Goal: Task Accomplishment & Management: Complete application form

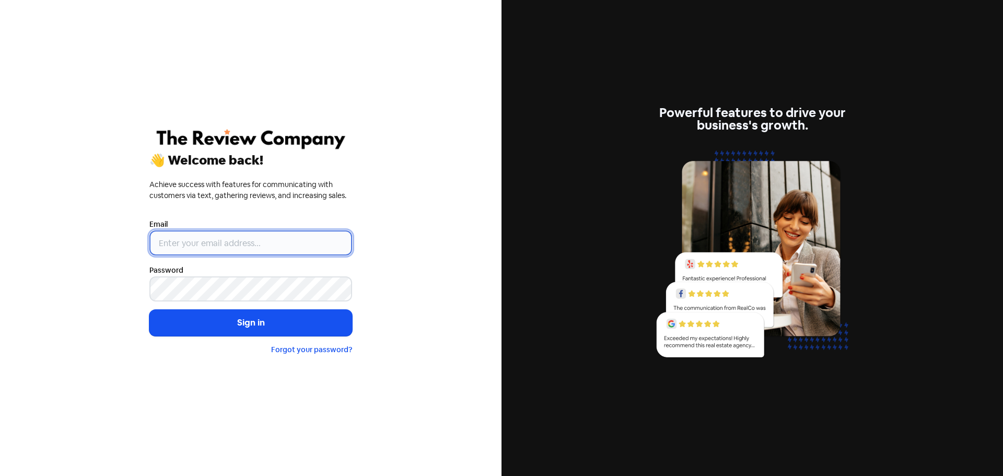
click at [269, 236] on input "email" at bounding box center [250, 242] width 203 height 25
type input "[PERSON_NAME][EMAIL_ADDRESS][DOMAIN_NAME]"
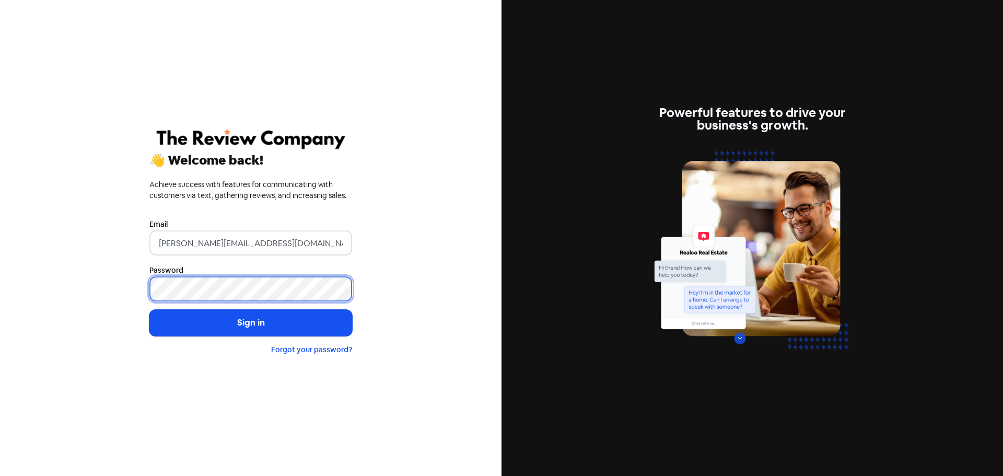
click at [149, 310] on button "Sign in" at bounding box center [250, 323] width 203 height 26
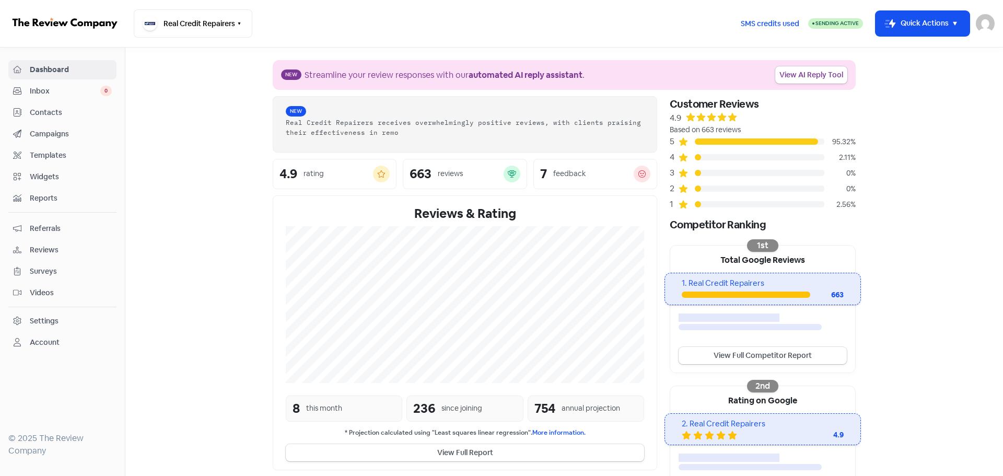
drag, startPoint x: 920, startPoint y: 31, endPoint x: 917, endPoint y: 38, distance: 6.6
click at [920, 31] on button "Icon For Thunder-move Quick Actions" at bounding box center [923, 23] width 94 height 25
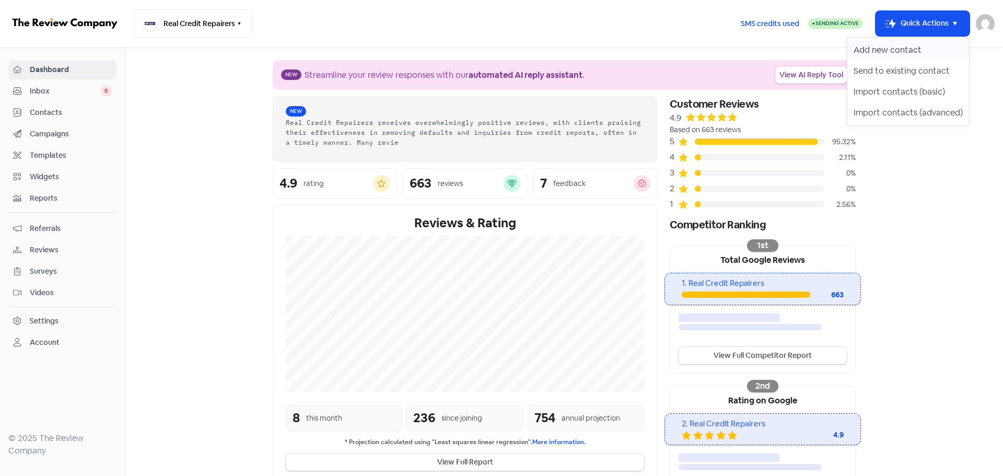
click at [902, 54] on button "Add new contact" at bounding box center [908, 50] width 122 height 21
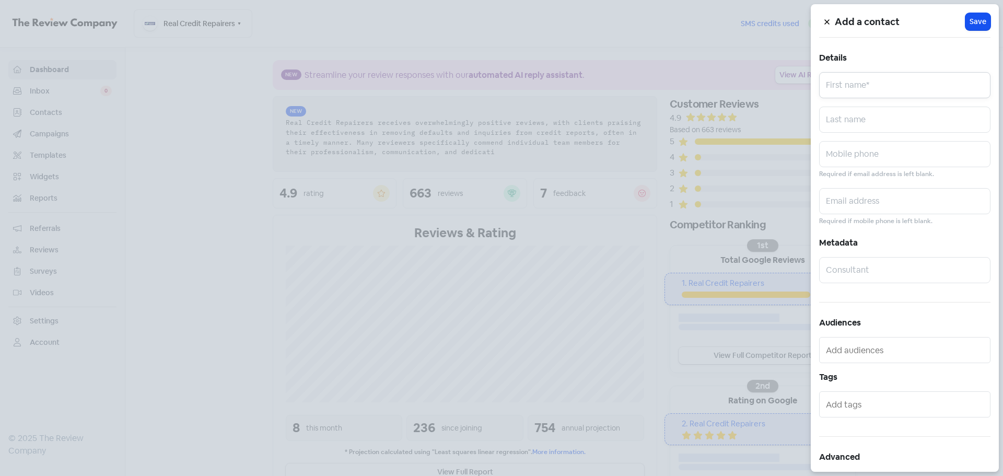
click at [857, 93] on input "text" at bounding box center [904, 85] width 171 height 26
paste input "[PERSON_NAME]"
click at [880, 84] on input "[PERSON_NAME]" at bounding box center [904, 85] width 171 height 26
type input "VICTORIA"
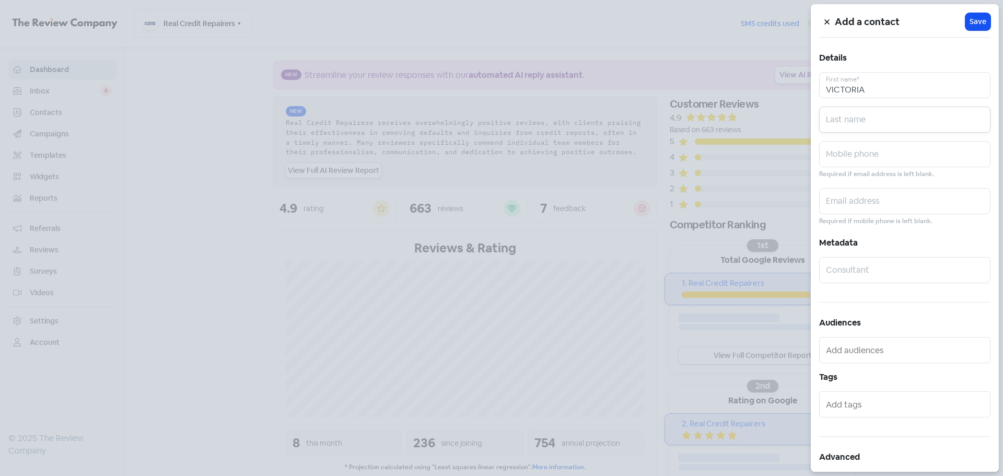
paste input "MAYLUEN"
type input "MAYLUEN"
paste input "0402496430"
type input "0402496430"
paste input "[EMAIL_ADDRESS][DOMAIN_NAME]"
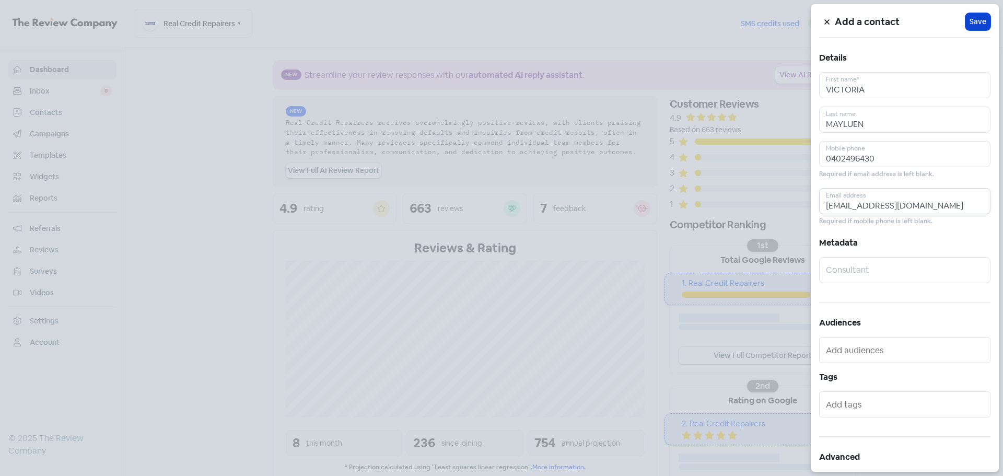
type input "[EMAIL_ADDRESS][DOMAIN_NAME]"
click at [979, 22] on span "Save" at bounding box center [978, 21] width 17 height 11
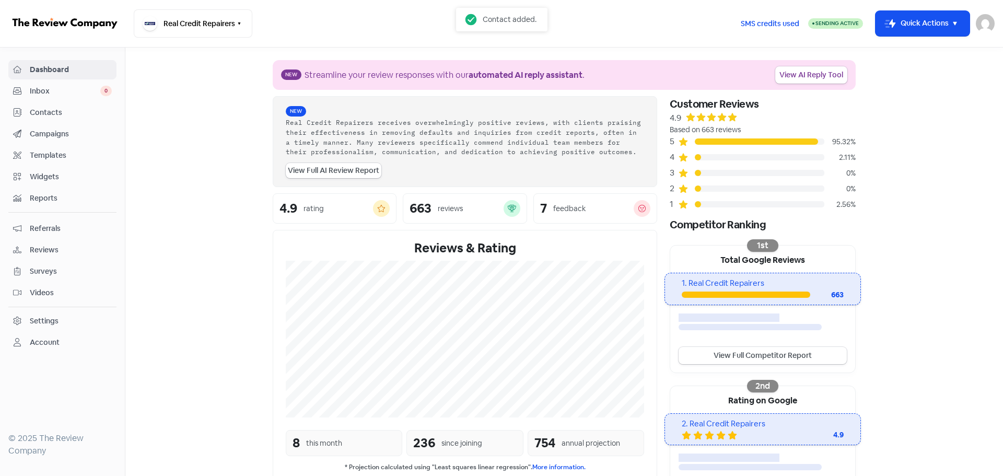
drag, startPoint x: 904, startPoint y: 268, endPoint x: 904, endPoint y: 276, distance: 8.9
click at [904, 268] on section "New Streamline your review responses with our automated AI reply assistant . Vi…" at bounding box center [564, 335] width 878 height 575
